Goal: Navigation & Orientation: Find specific page/section

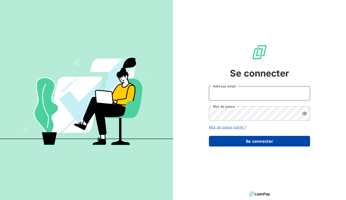
type input "eunice.kama.kana@serensia.com"
click at [254, 137] on button "Se connecter" at bounding box center [259, 141] width 101 height 11
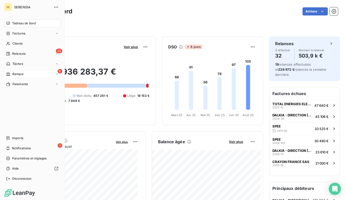
click at [17, 75] on span "Banque" at bounding box center [17, 74] width 11 height 5
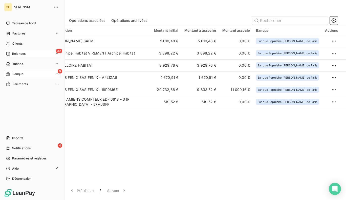
click at [14, 53] on span "Relances" at bounding box center [18, 53] width 13 height 5
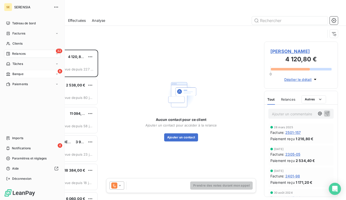
click at [14, 74] on span "Banque" at bounding box center [17, 74] width 11 height 5
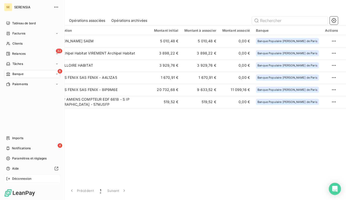
click at [24, 177] on span "Déconnexion" at bounding box center [21, 178] width 19 height 5
